Goal: Information Seeking & Learning: Learn about a topic

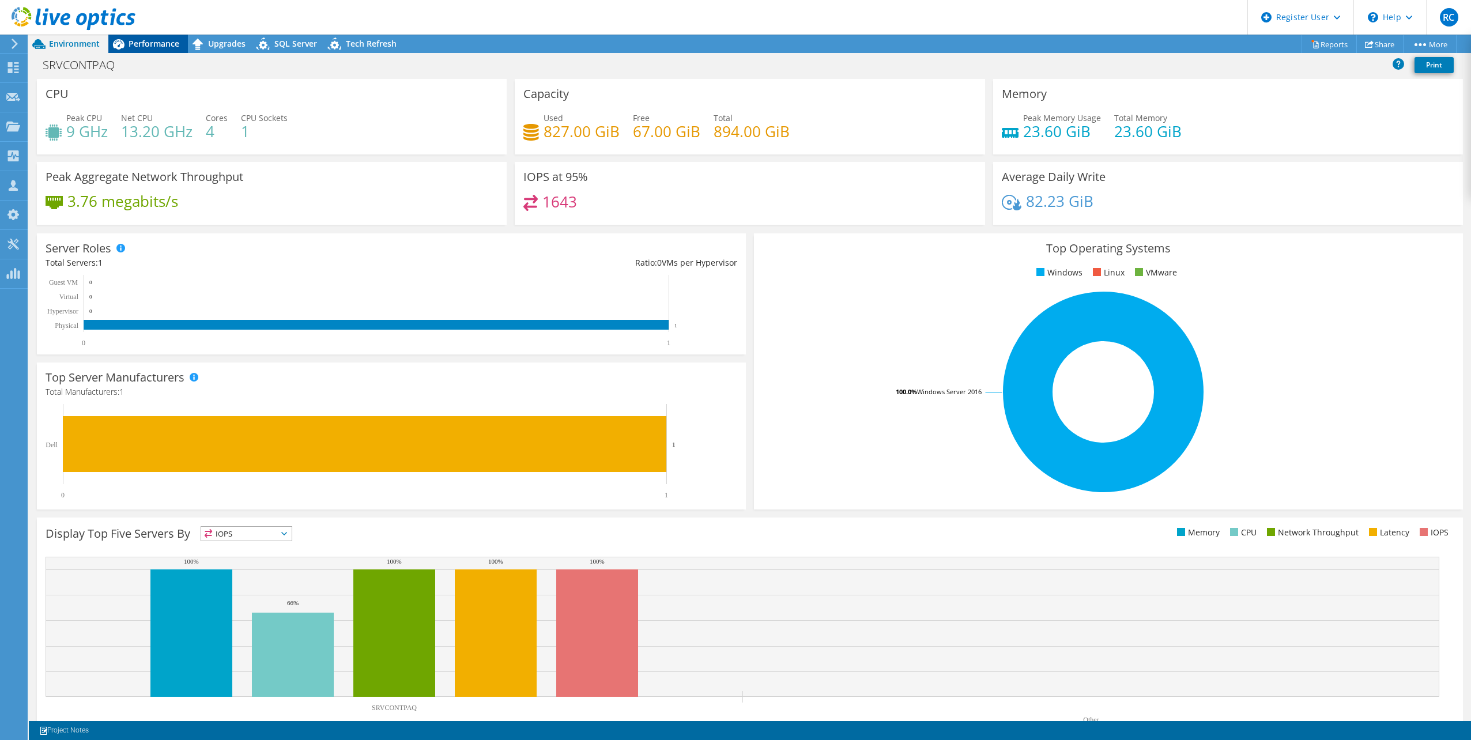
click at [161, 46] on span "Performance" at bounding box center [154, 43] width 51 height 11
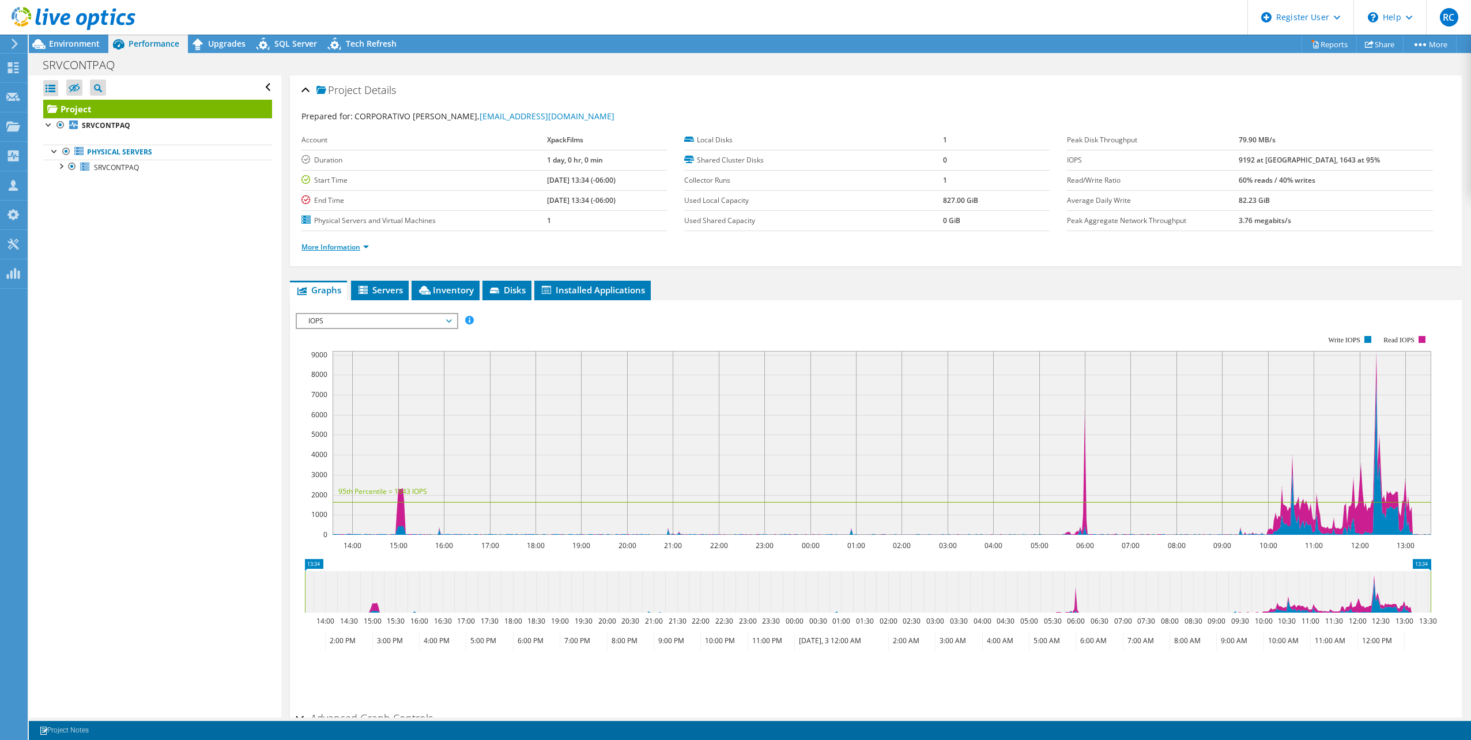
click at [365, 245] on link "More Information" at bounding box center [334, 247] width 67 height 10
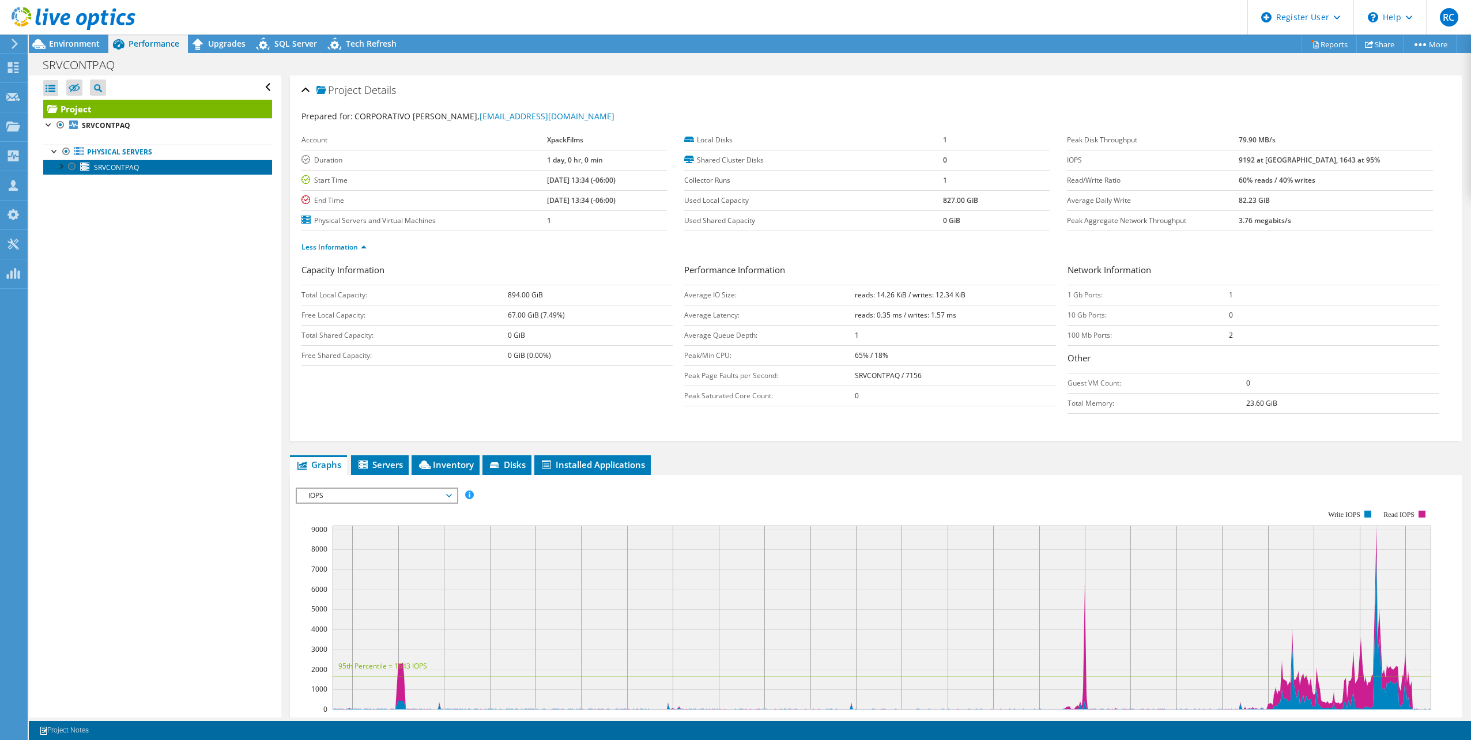
click at [126, 167] on span "SRVCONTPAQ" at bounding box center [116, 168] width 45 height 10
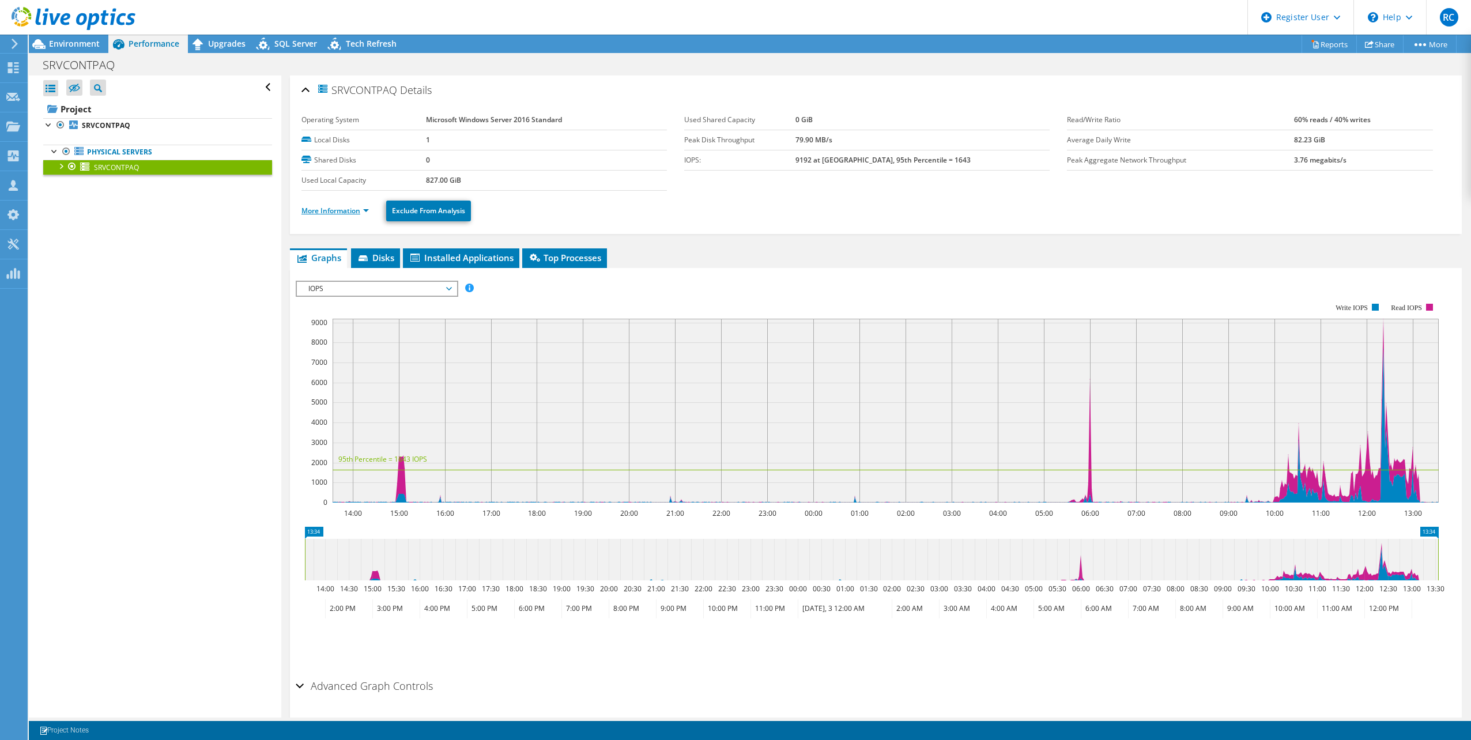
click at [365, 213] on link "More Information" at bounding box center [334, 211] width 67 height 10
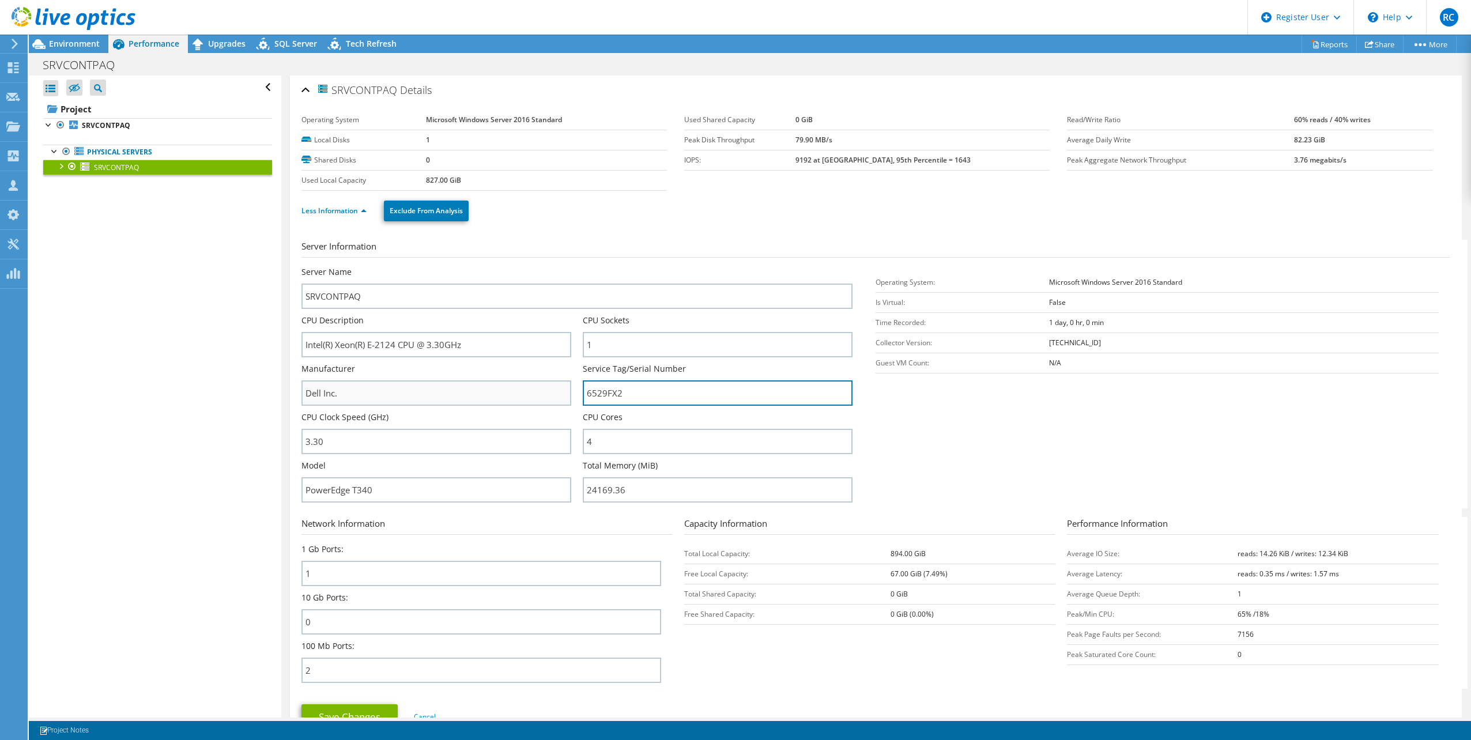
drag, startPoint x: 648, startPoint y: 391, endPoint x: 553, endPoint y: 389, distance: 95.7
click at [553, 266] on div "Server Name SRVCONTPAQ CPU Description Intel(R) Xeon(R) E-2124 CPU @ 3.30GHz CP…" at bounding box center [582, 266] width 563 height 0
click at [363, 212] on link "Less Information" at bounding box center [333, 211] width 65 height 10
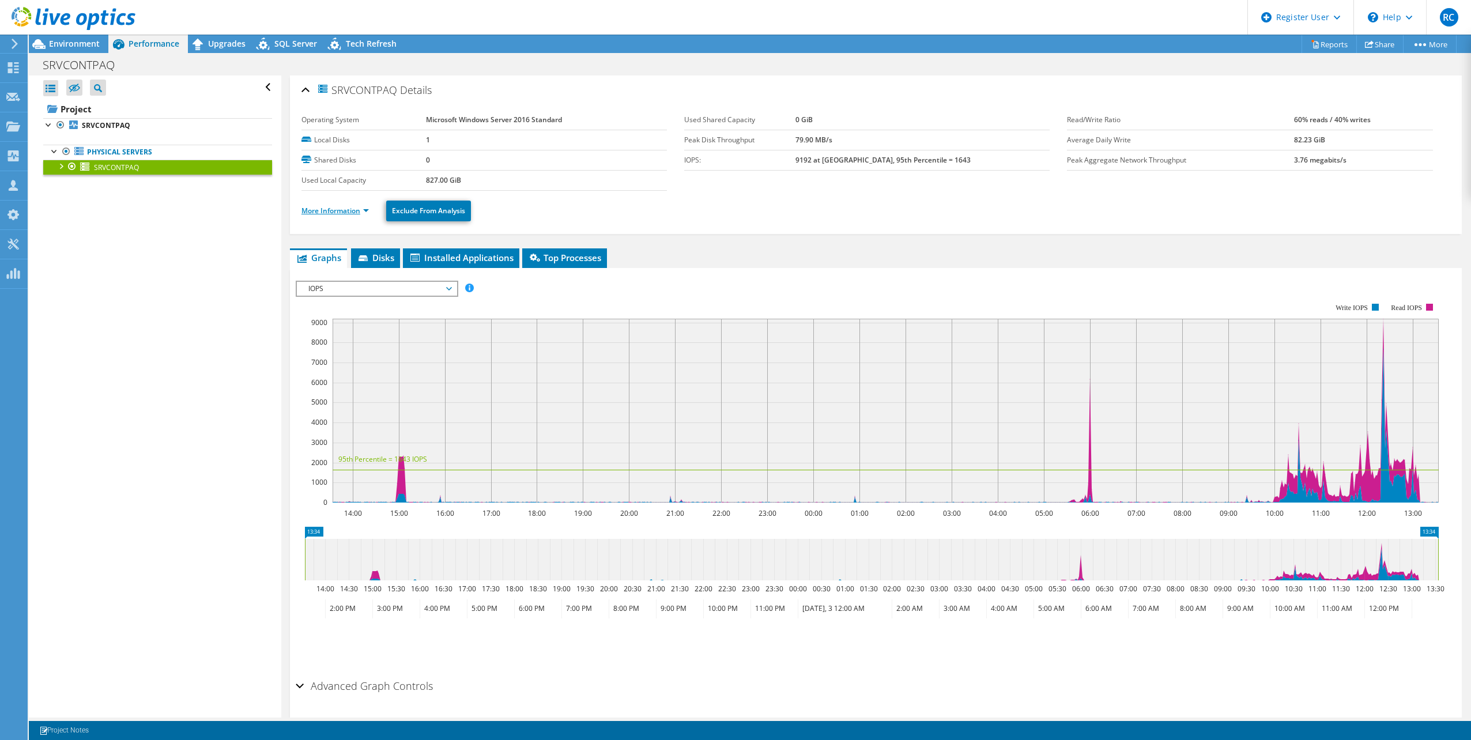
click at [367, 212] on link "More Information" at bounding box center [334, 211] width 67 height 10
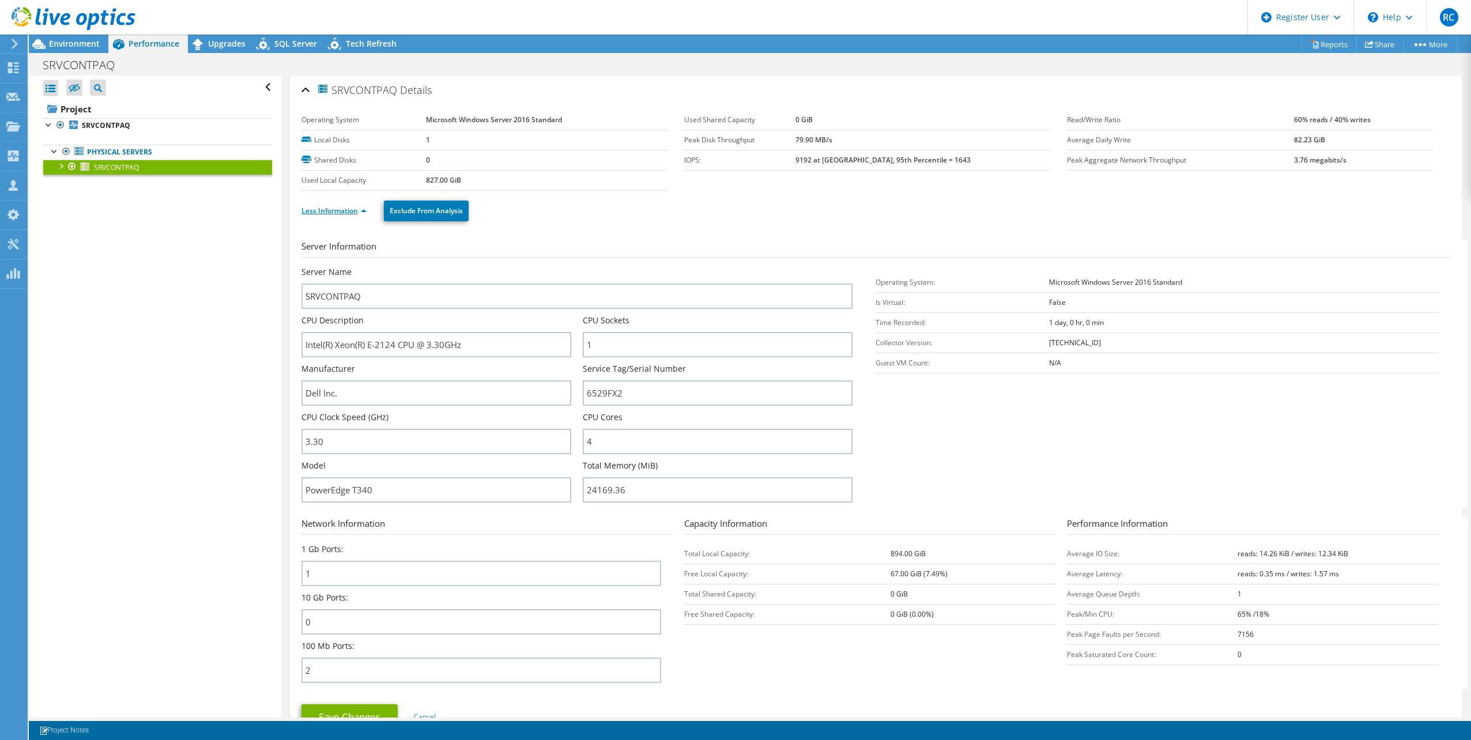
click at [364, 210] on link "Less Information" at bounding box center [333, 211] width 65 height 10
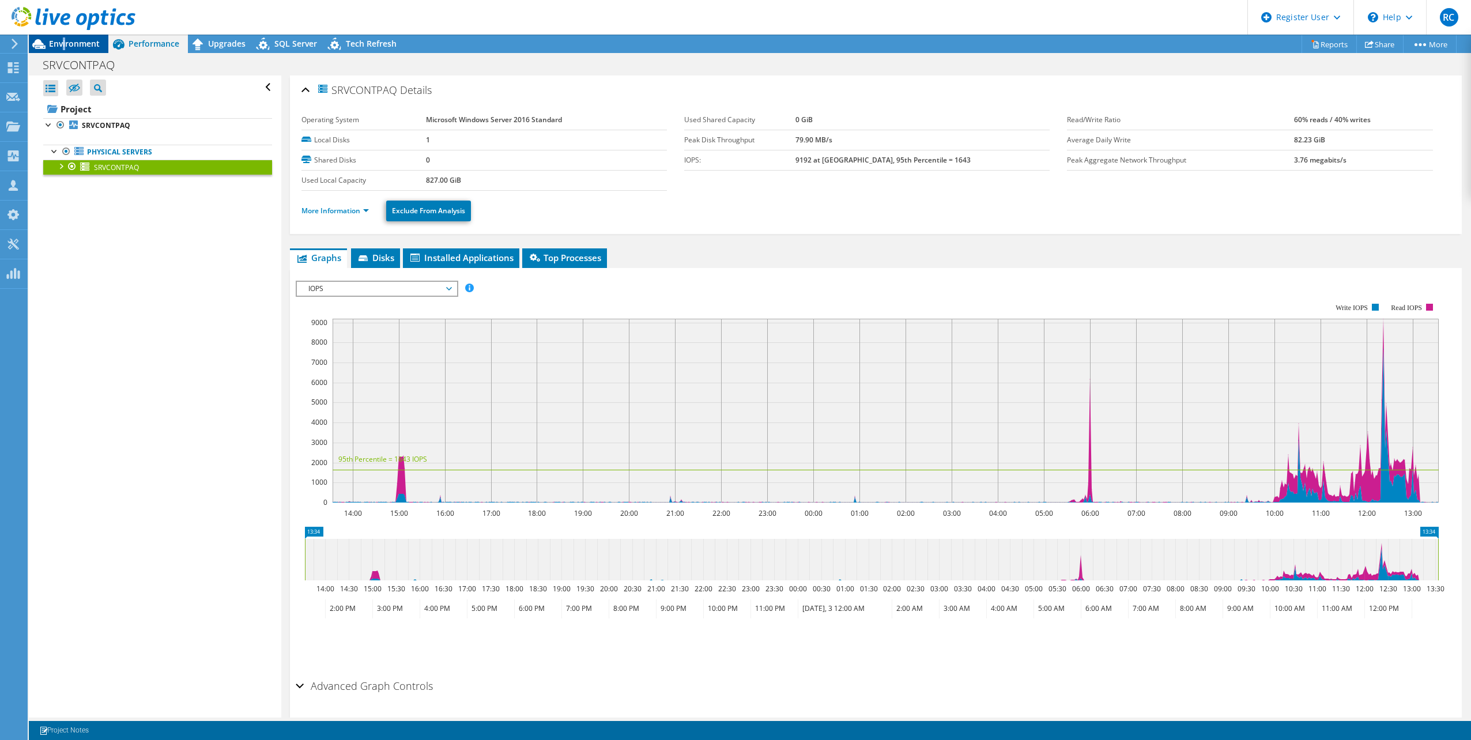
click at [65, 44] on span "Environment" at bounding box center [74, 43] width 51 height 11
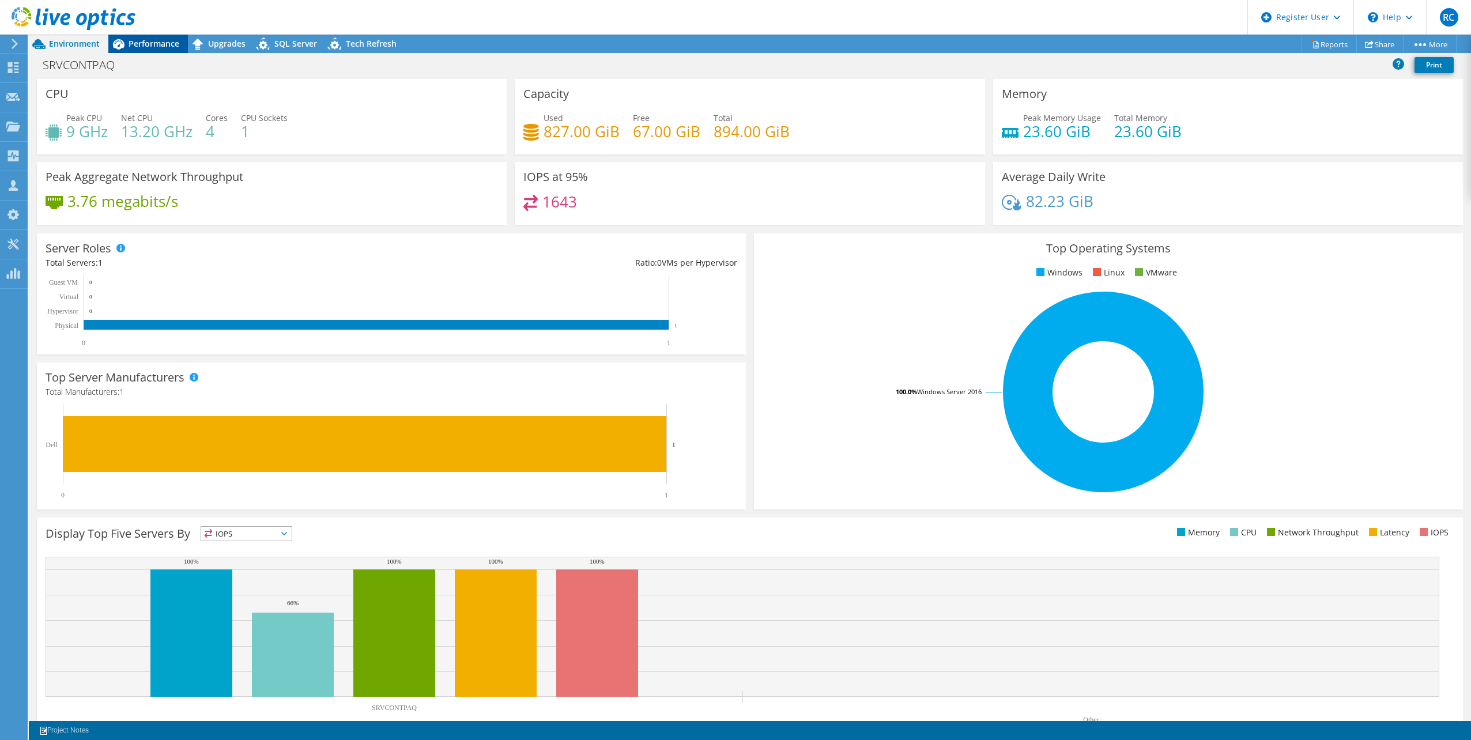
click at [159, 48] on span "Performance" at bounding box center [154, 43] width 51 height 11
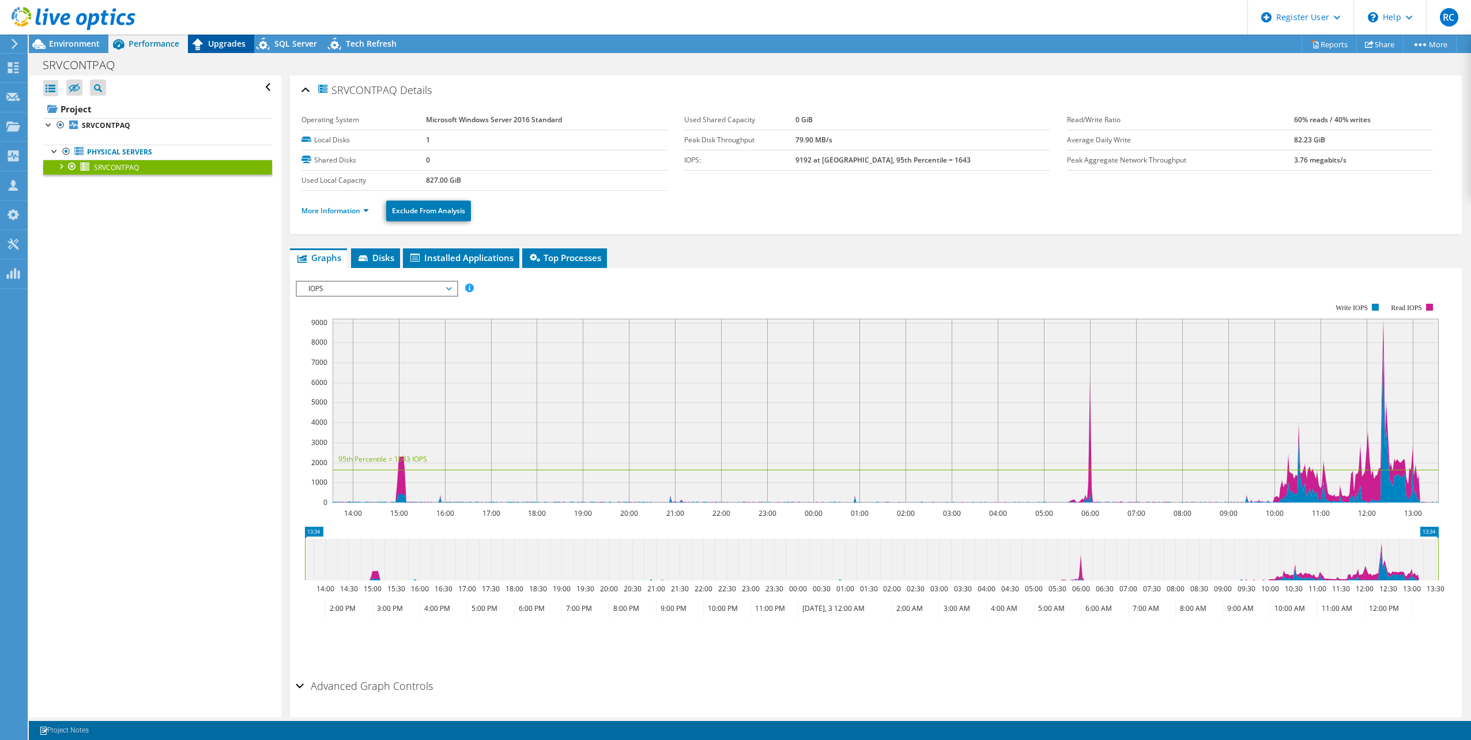
click at [225, 45] on span "Upgrades" at bounding box center [226, 43] width 37 height 11
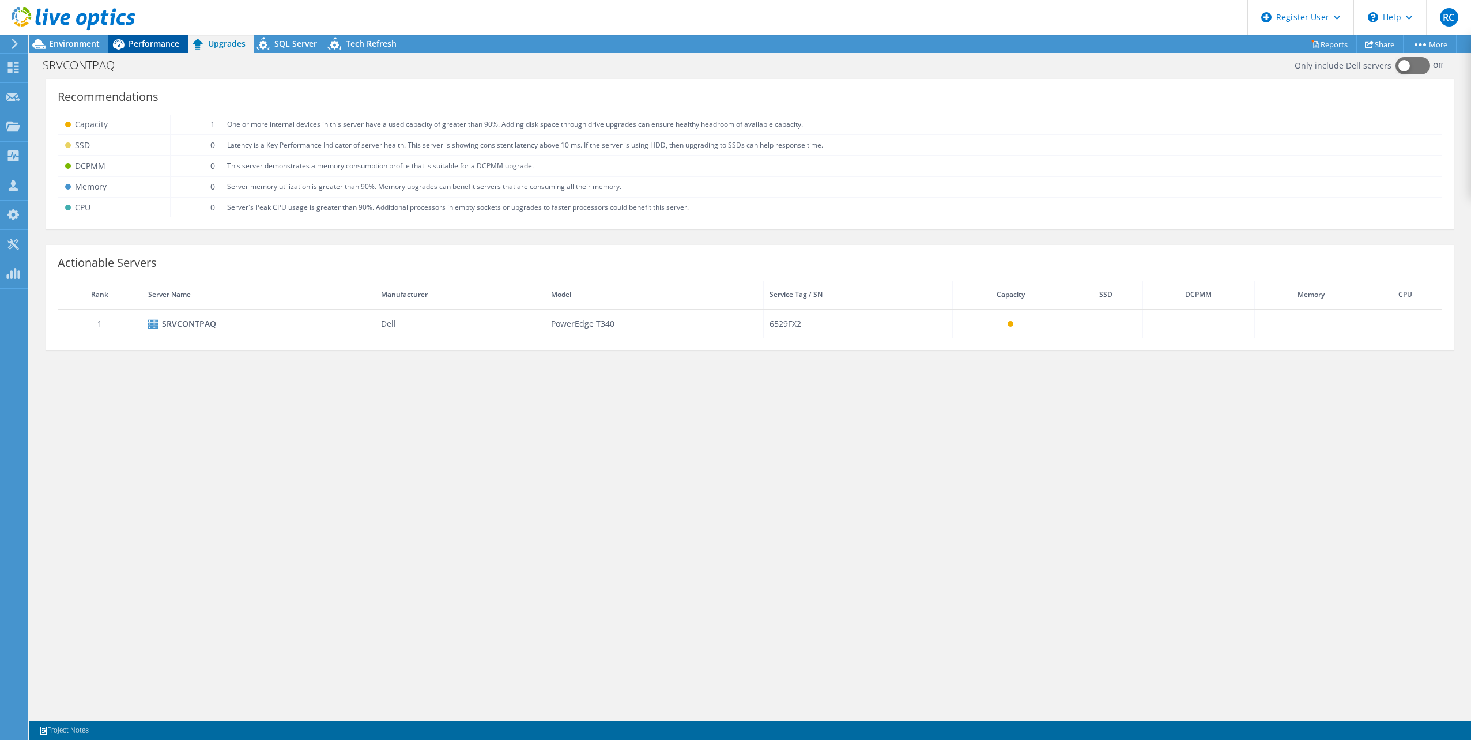
click at [155, 43] on span "Performance" at bounding box center [154, 43] width 51 height 11
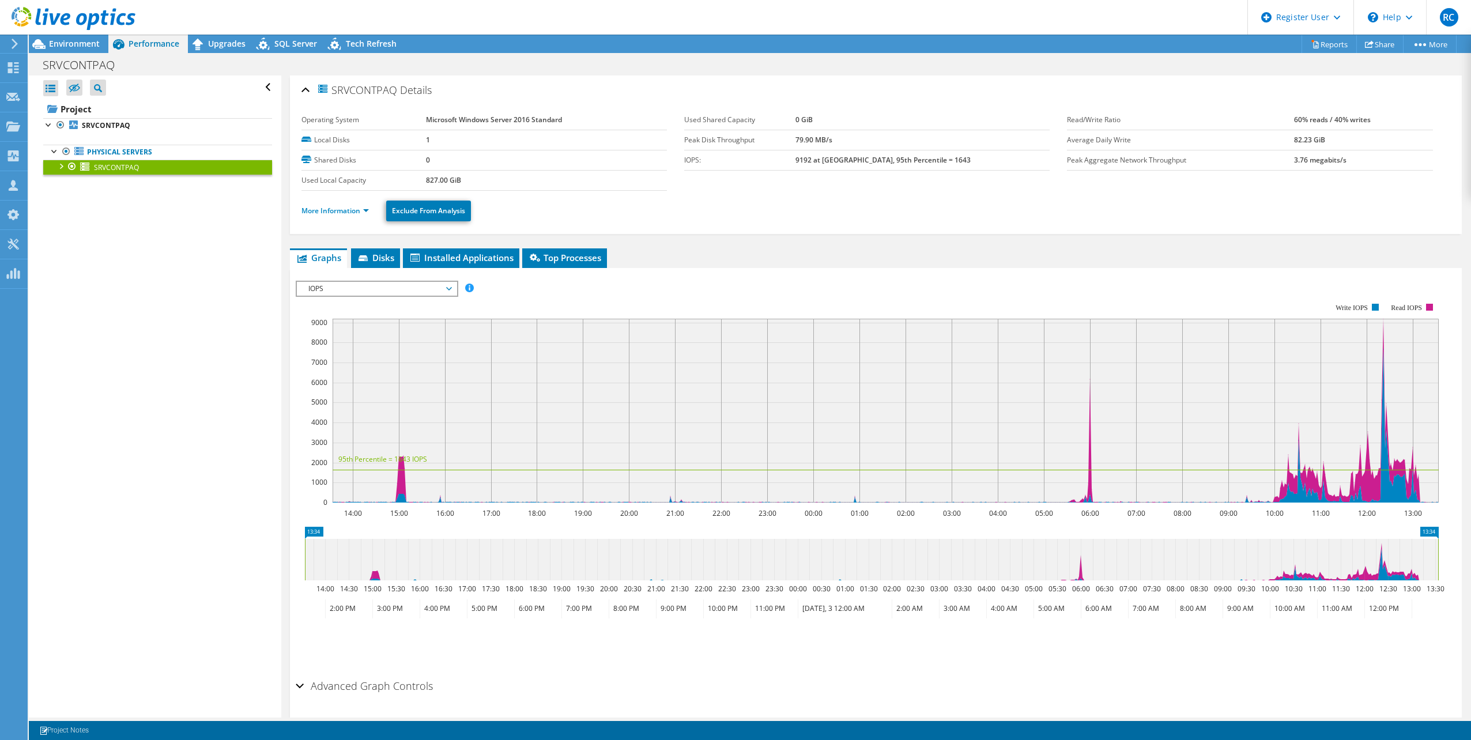
click at [60, 169] on div at bounding box center [61, 166] width 12 height 12
click at [70, 45] on span "Environment" at bounding box center [74, 43] width 51 height 11
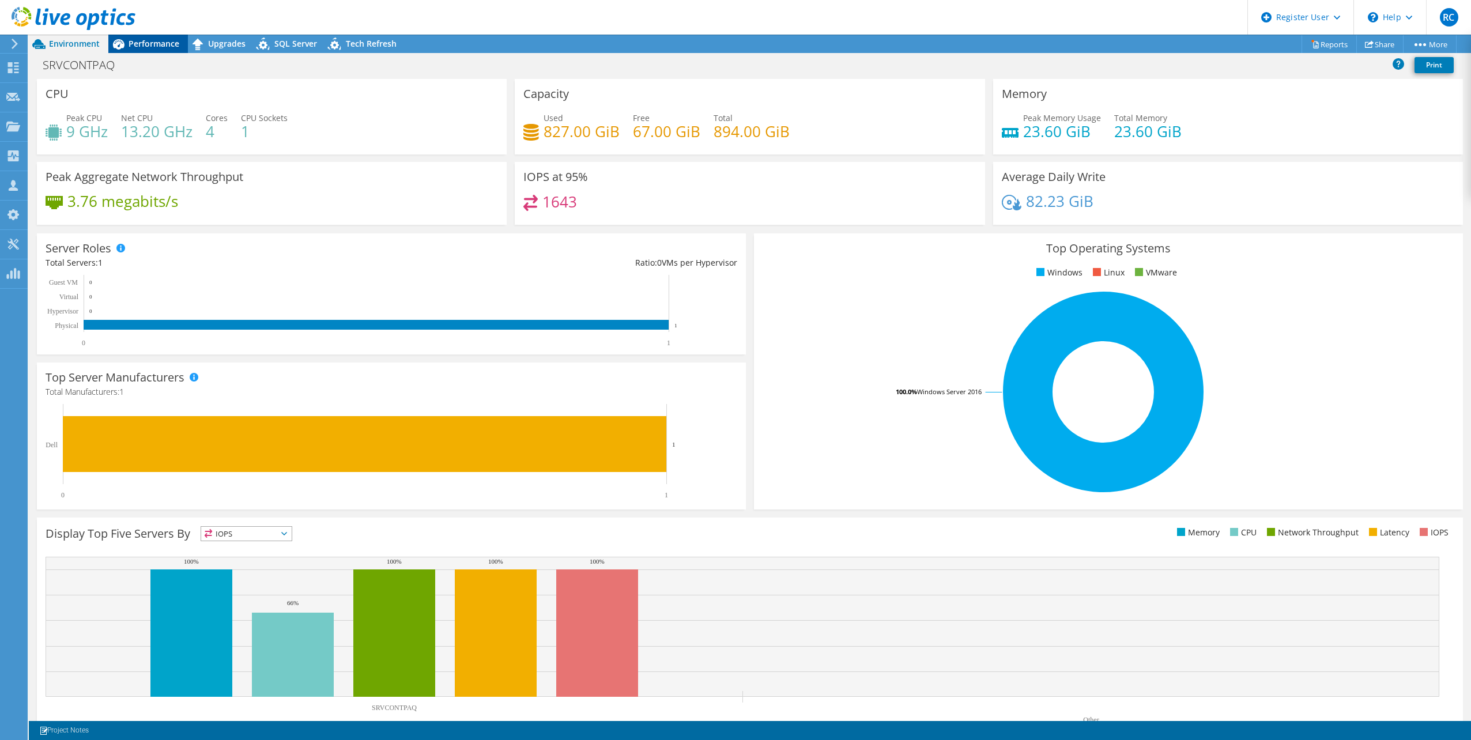
click at [159, 40] on span "Performance" at bounding box center [154, 43] width 51 height 11
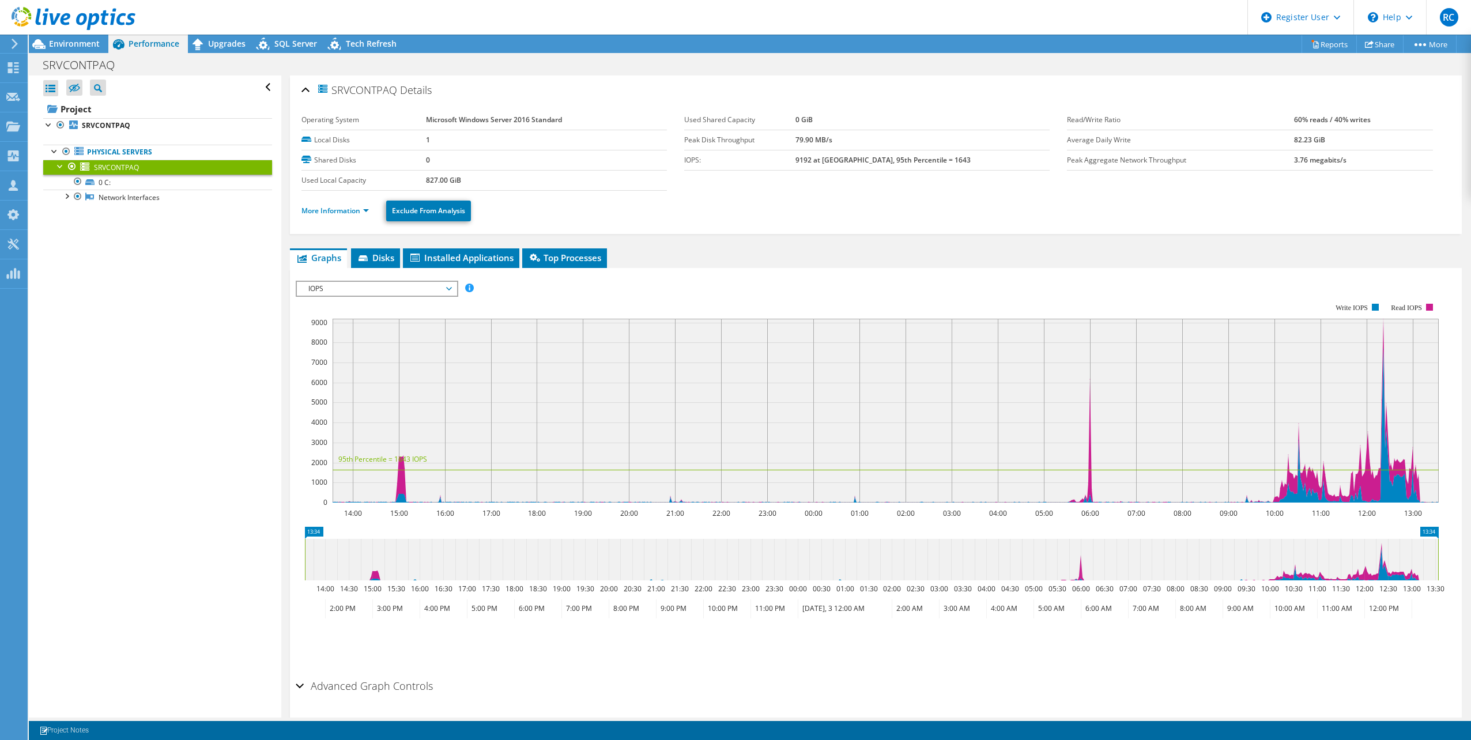
click at [451, 287] on icon at bounding box center [449, 288] width 6 height 3
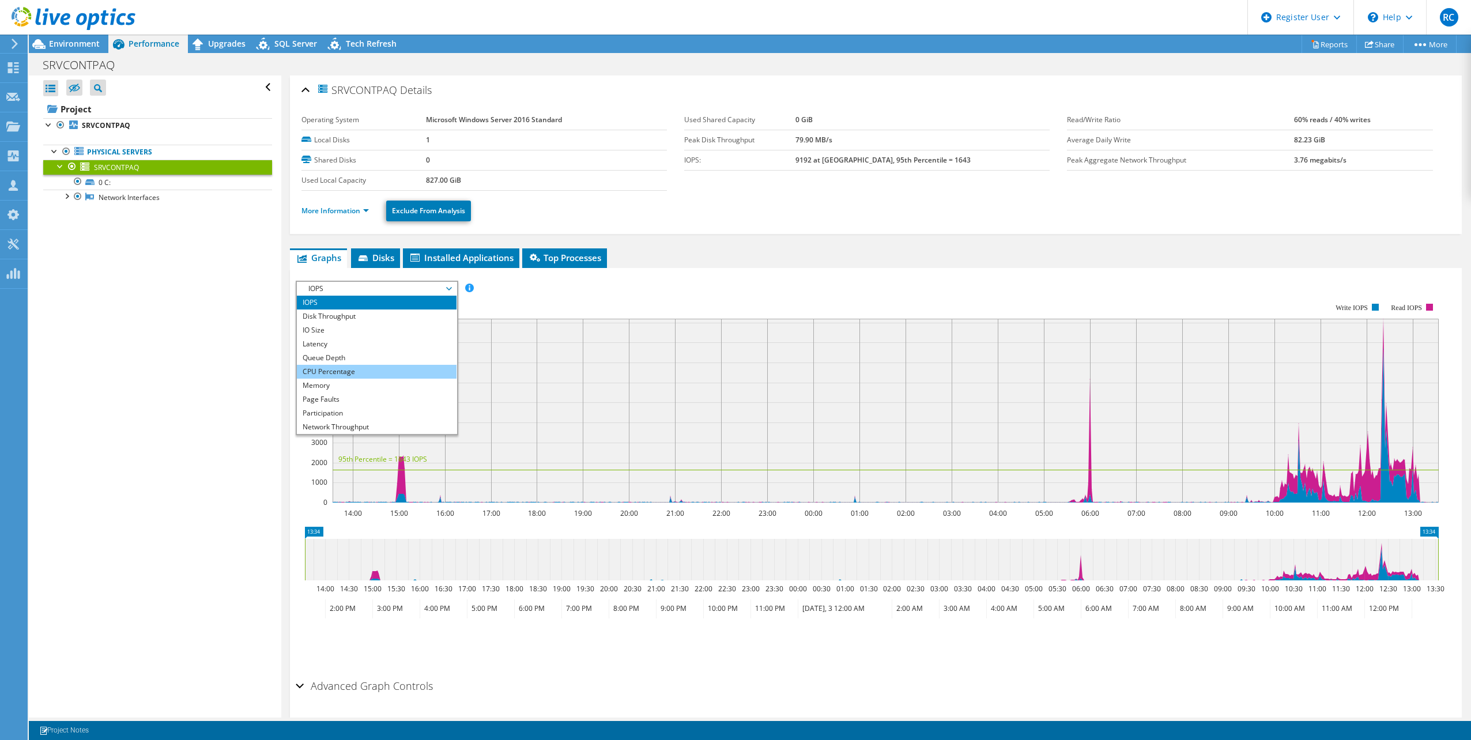
click at [376, 368] on li "CPU Percentage" at bounding box center [377, 372] width 160 height 14
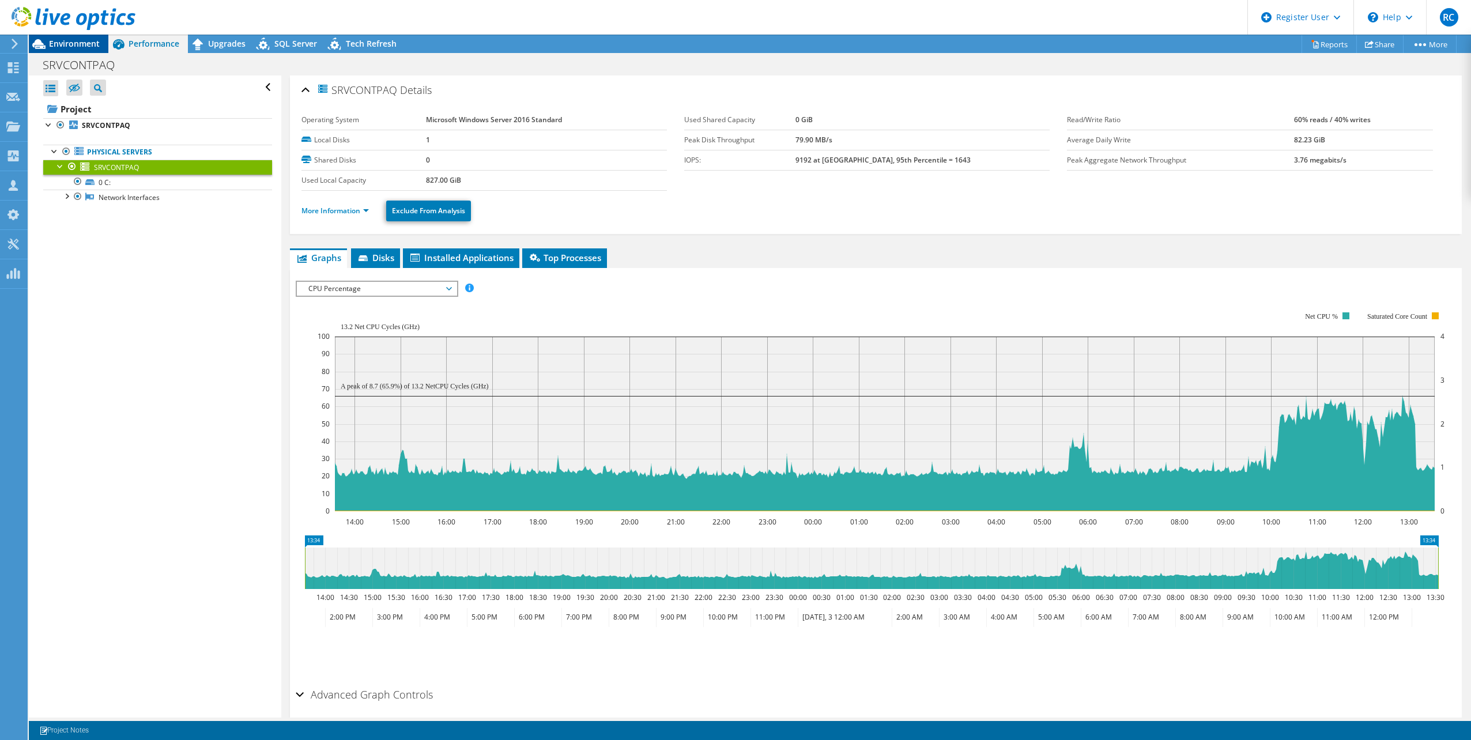
click at [65, 44] on span "Environment" at bounding box center [74, 43] width 51 height 11
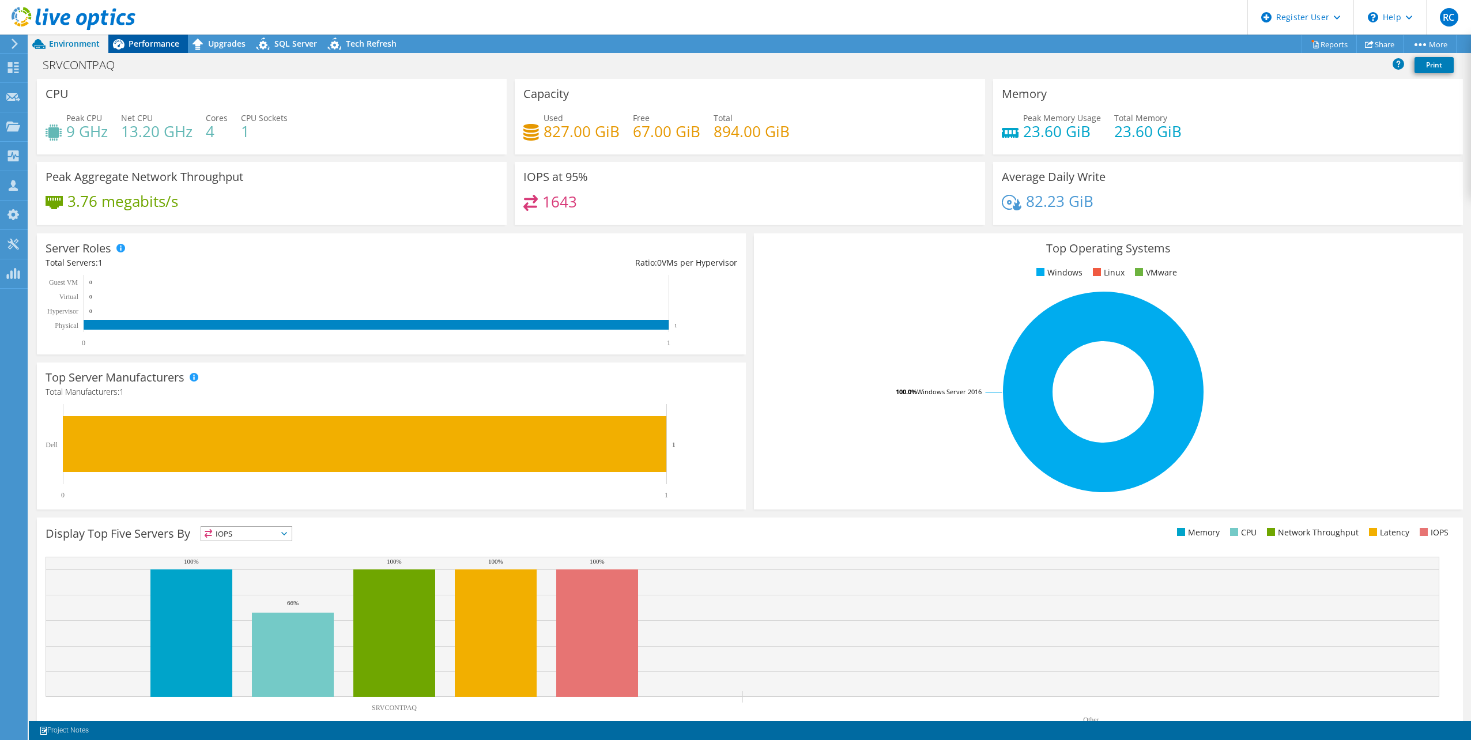
click at [144, 46] on span "Performance" at bounding box center [154, 43] width 51 height 11
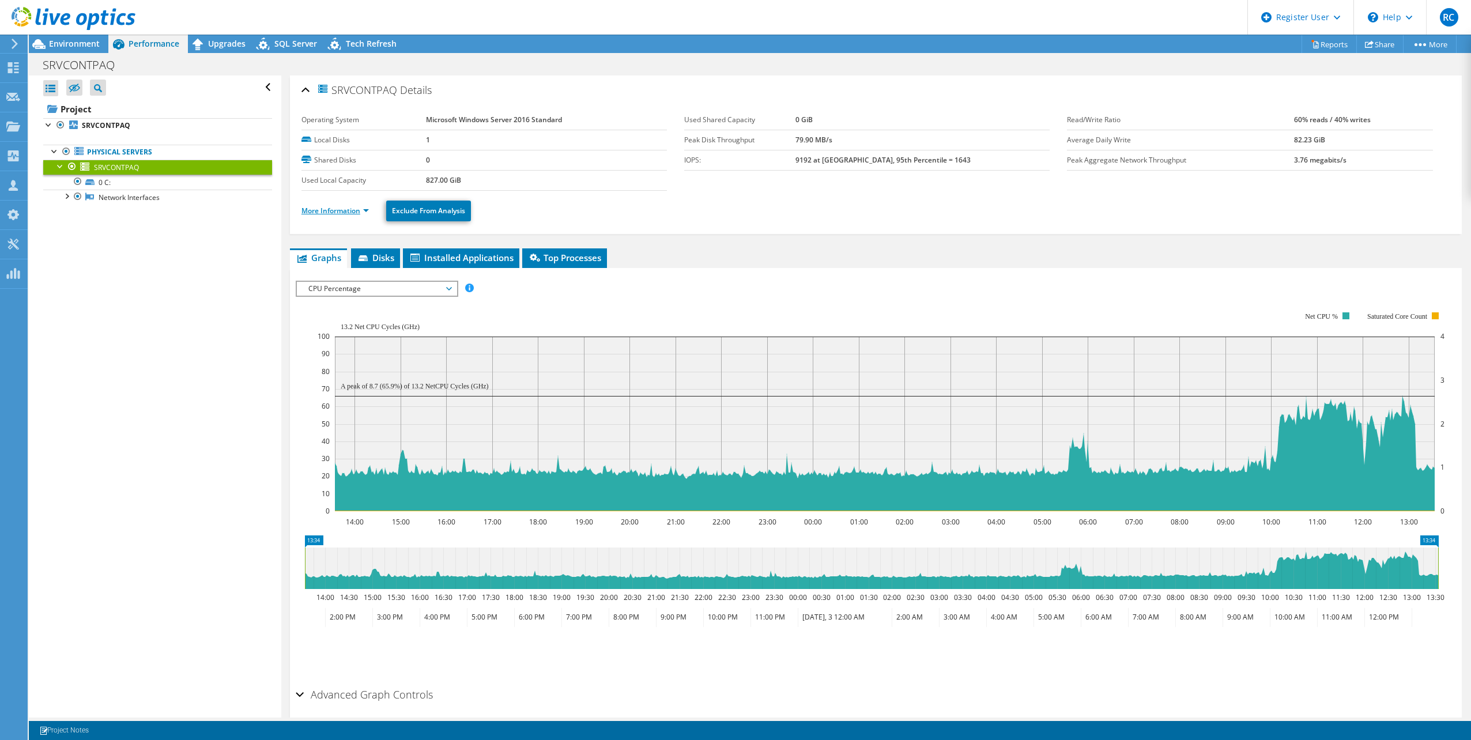
click at [367, 210] on link "More Information" at bounding box center [334, 211] width 67 height 10
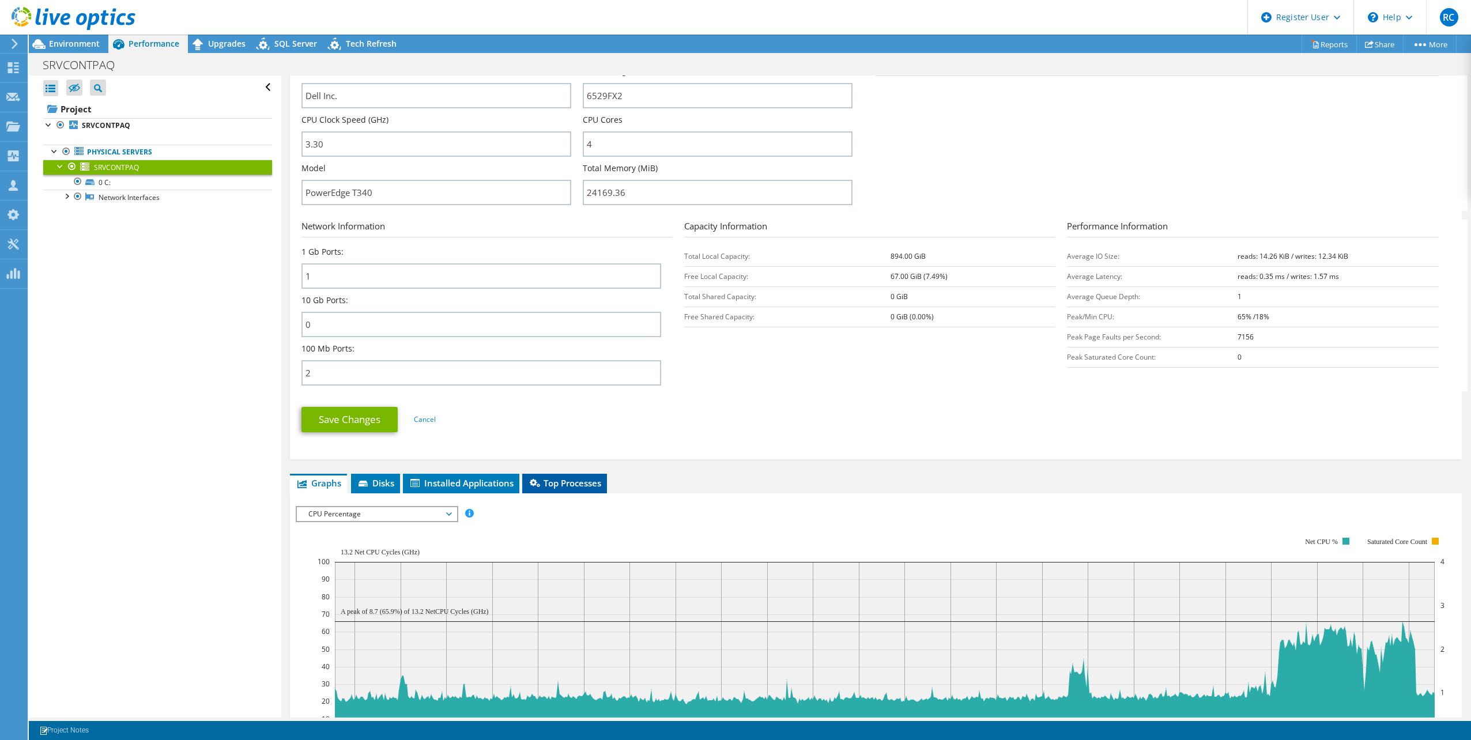
scroll to position [346, 0]
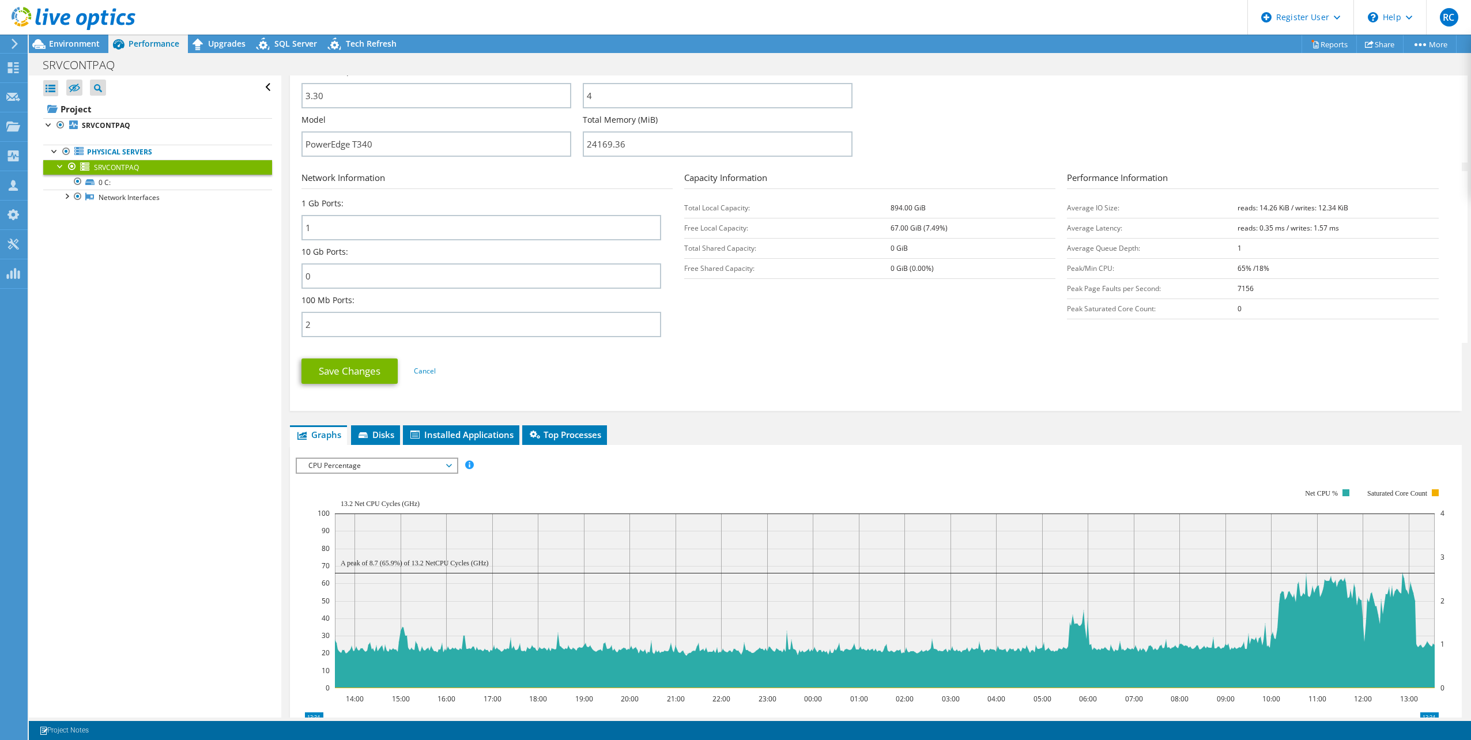
click at [446, 465] on span "CPU Percentage" at bounding box center [377, 466] width 148 height 14
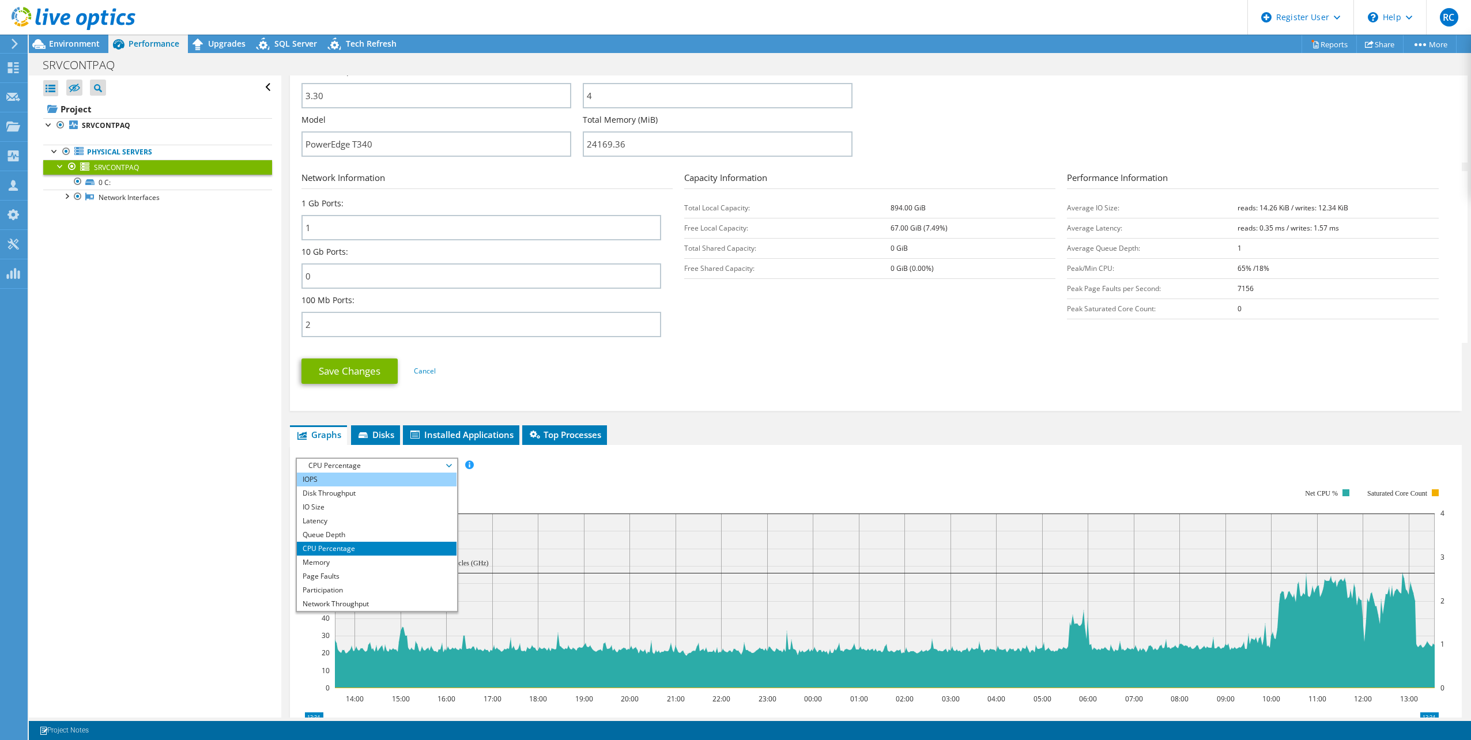
click at [350, 482] on li "IOPS" at bounding box center [377, 480] width 160 height 14
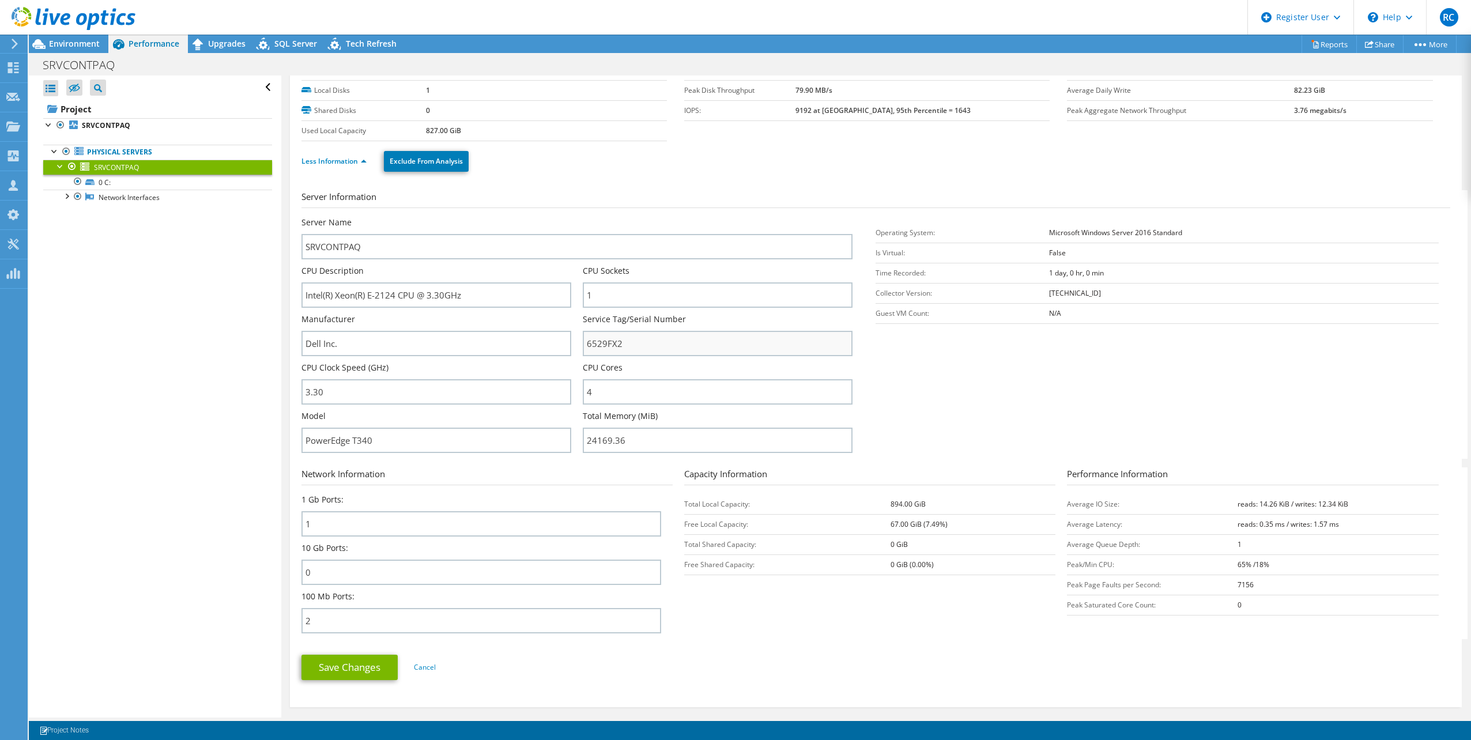
scroll to position [0, 0]
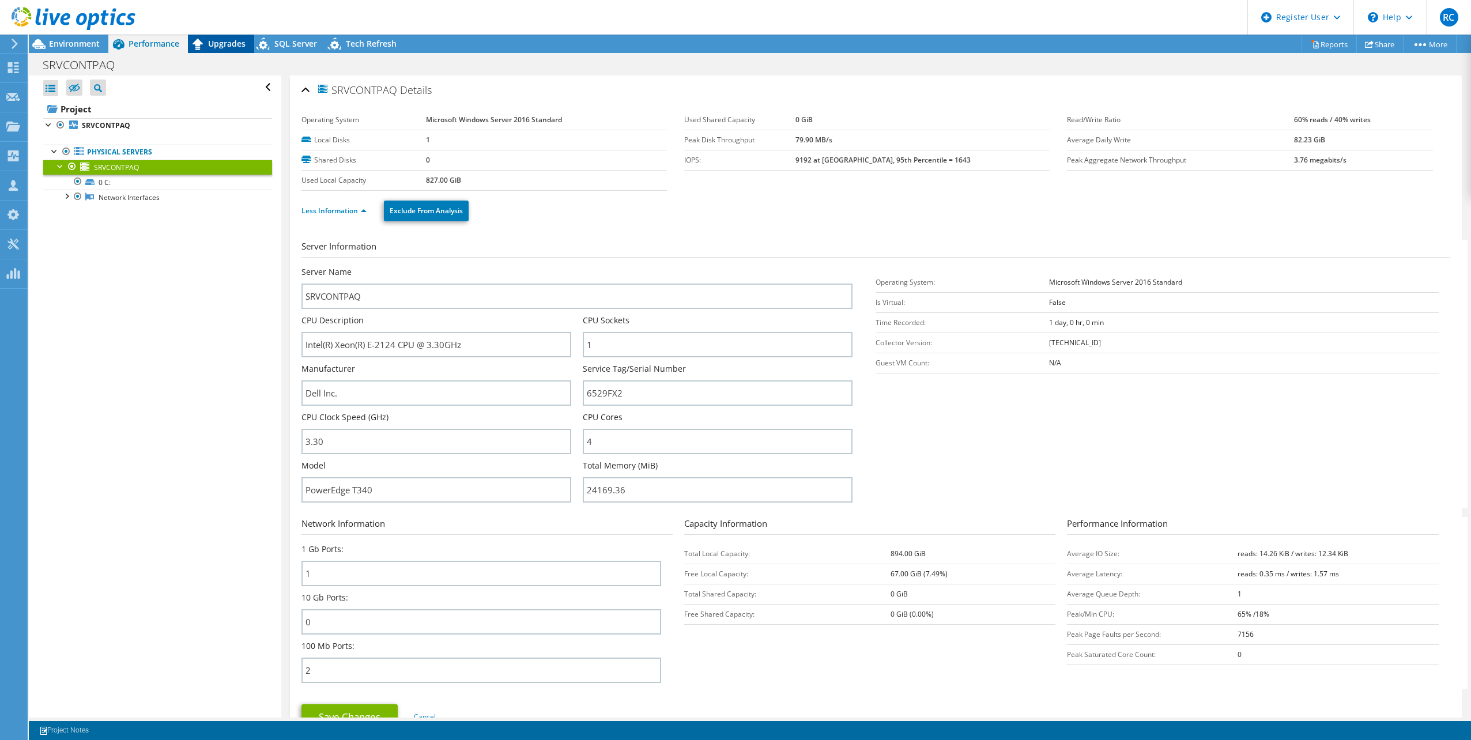
click at [240, 39] on span "Upgrades" at bounding box center [226, 43] width 37 height 11
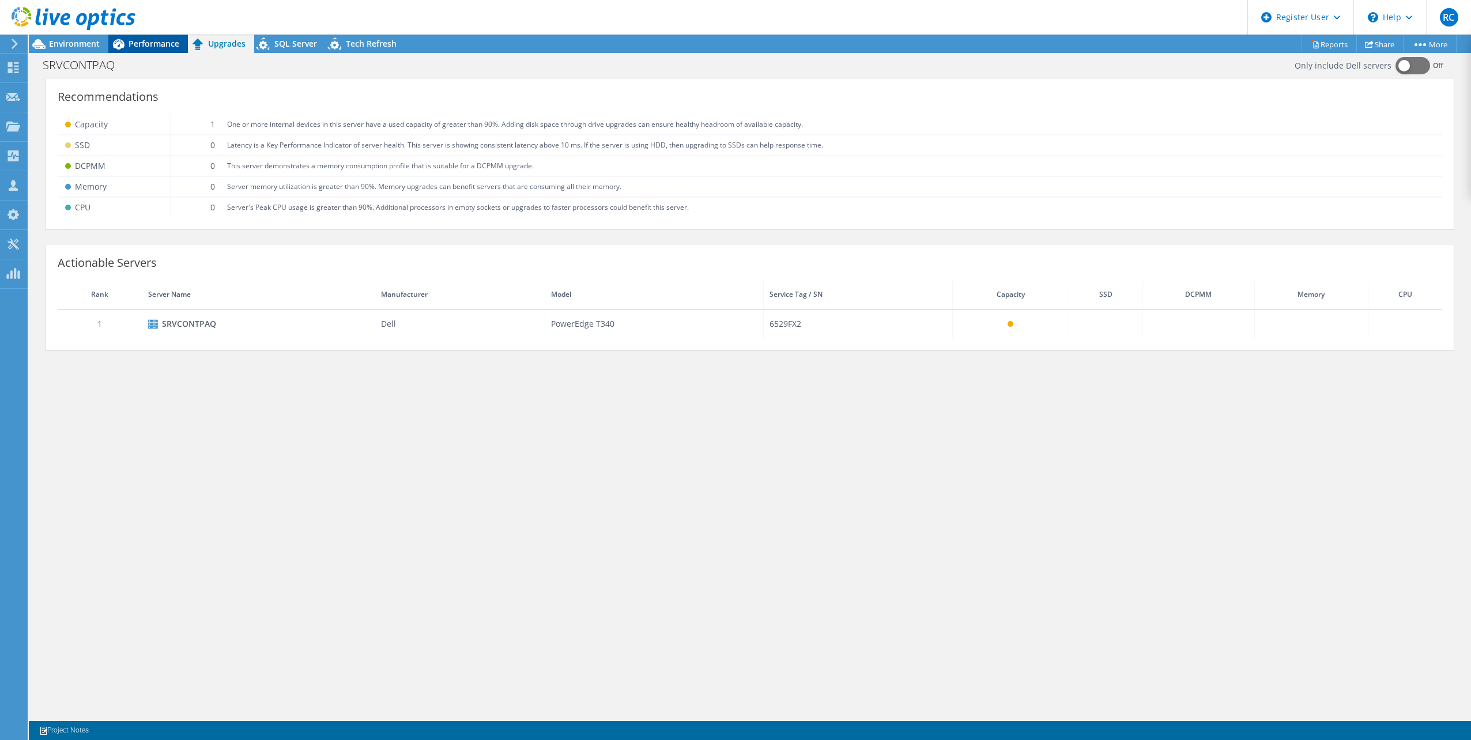
click at [172, 47] on span "Performance" at bounding box center [154, 43] width 51 height 11
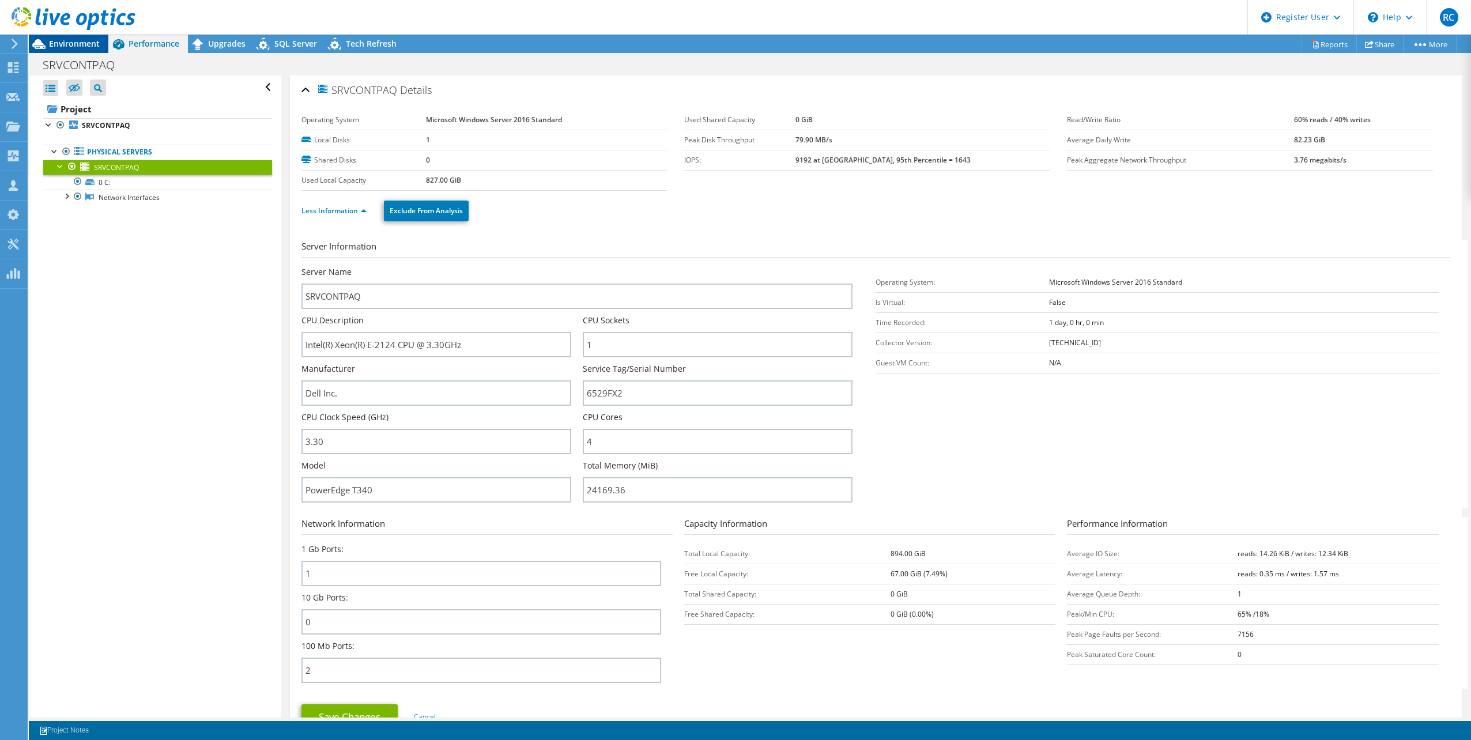
click at [79, 43] on span "Environment" at bounding box center [74, 43] width 51 height 11
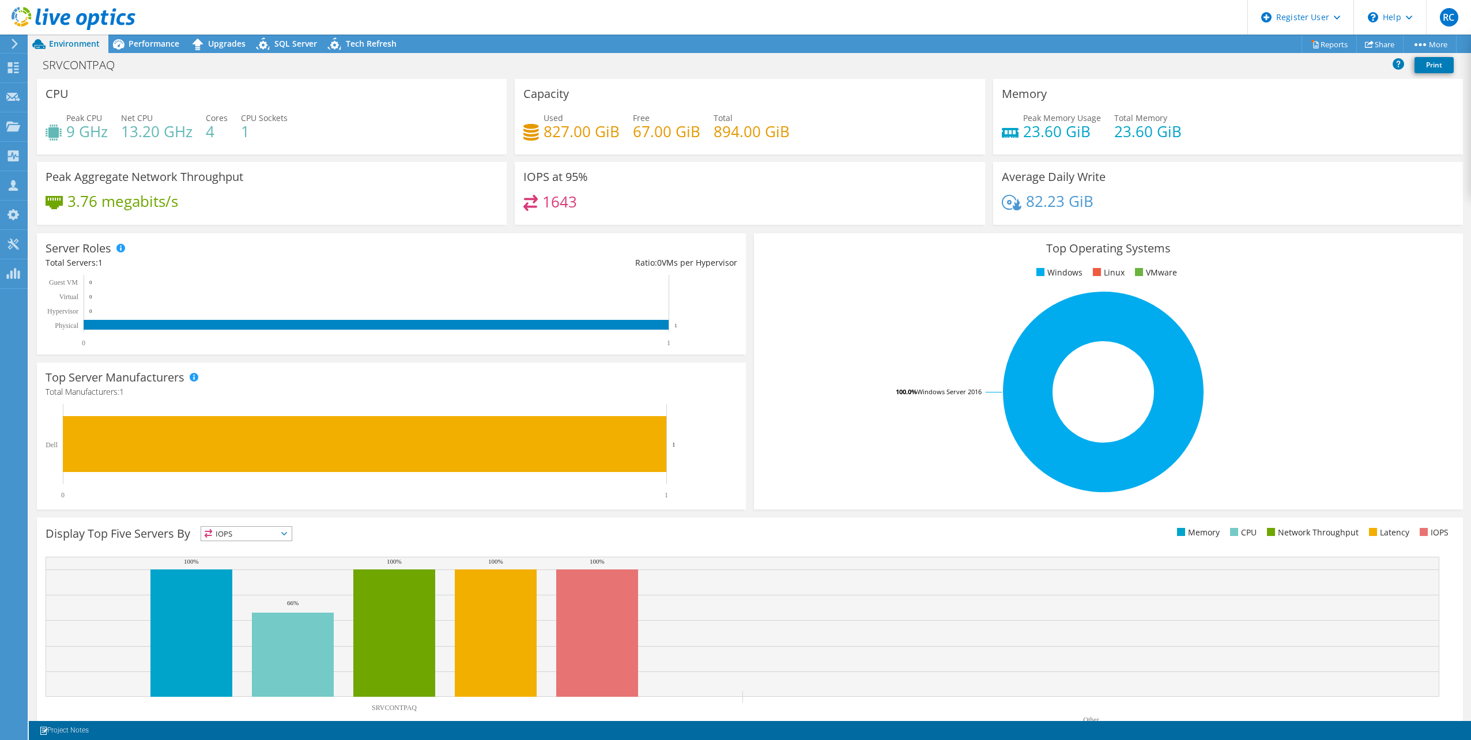
drag, startPoint x: 157, startPoint y: 45, endPoint x: 233, endPoint y: 103, distance: 95.0
click at [159, 45] on span "Performance" at bounding box center [154, 43] width 51 height 11
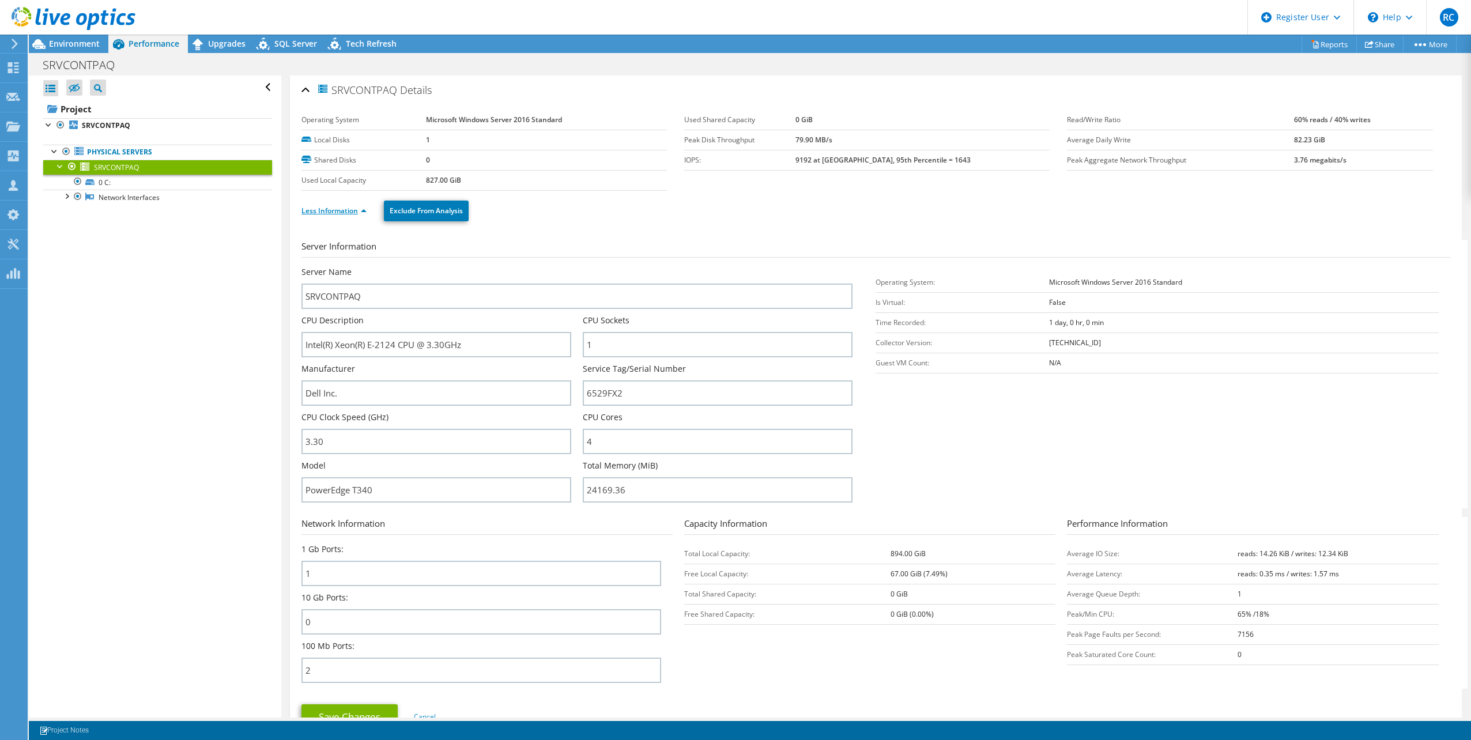
click at [363, 210] on link "Less Information" at bounding box center [333, 211] width 65 height 10
